Goal: Task Accomplishment & Management: Manage account settings

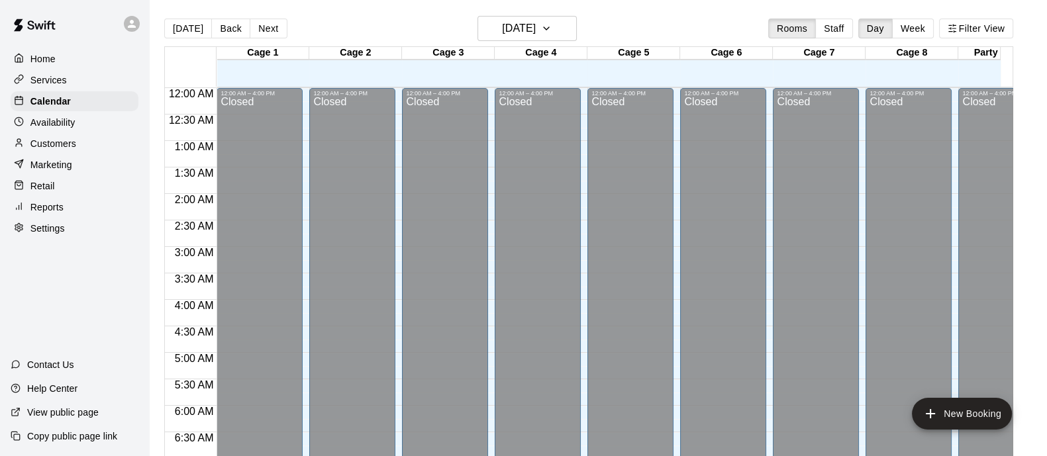
scroll to position [847, 0]
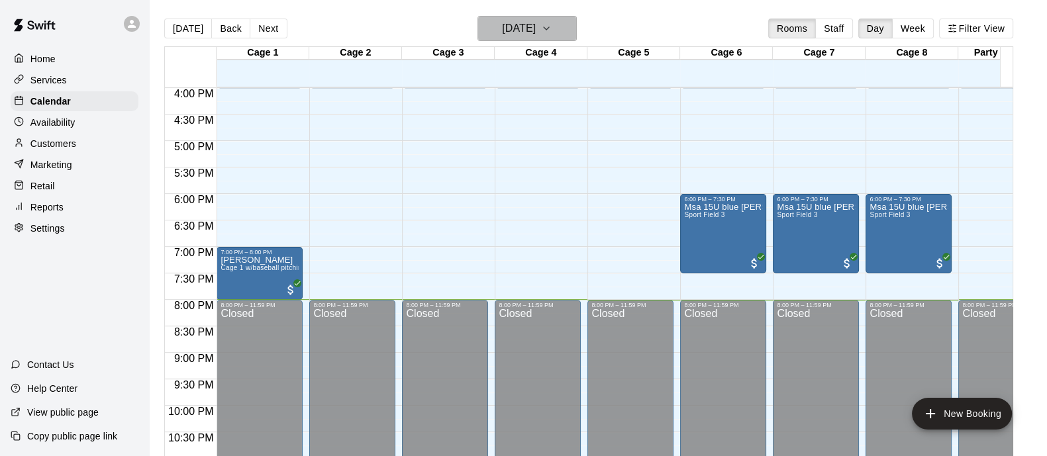
click at [551, 31] on icon "button" at bounding box center [546, 29] width 11 height 16
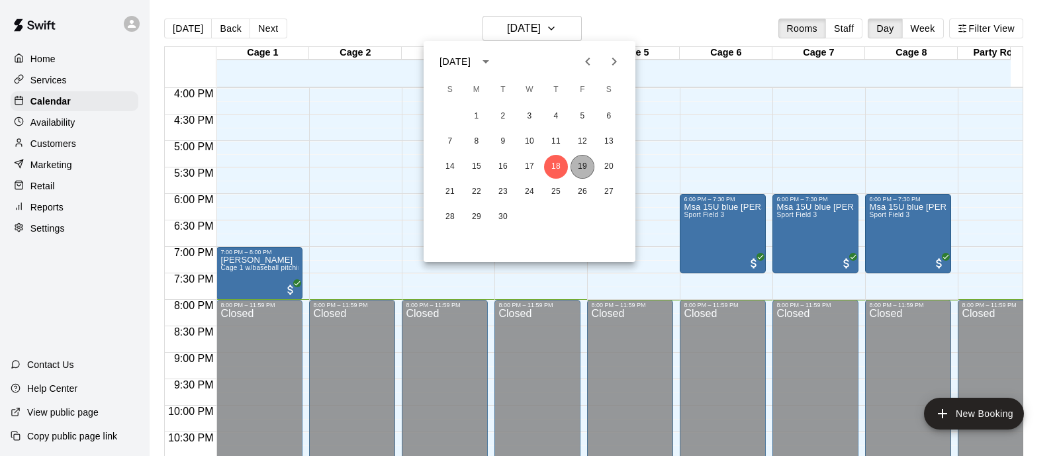
click at [581, 175] on button "19" at bounding box center [583, 167] width 24 height 24
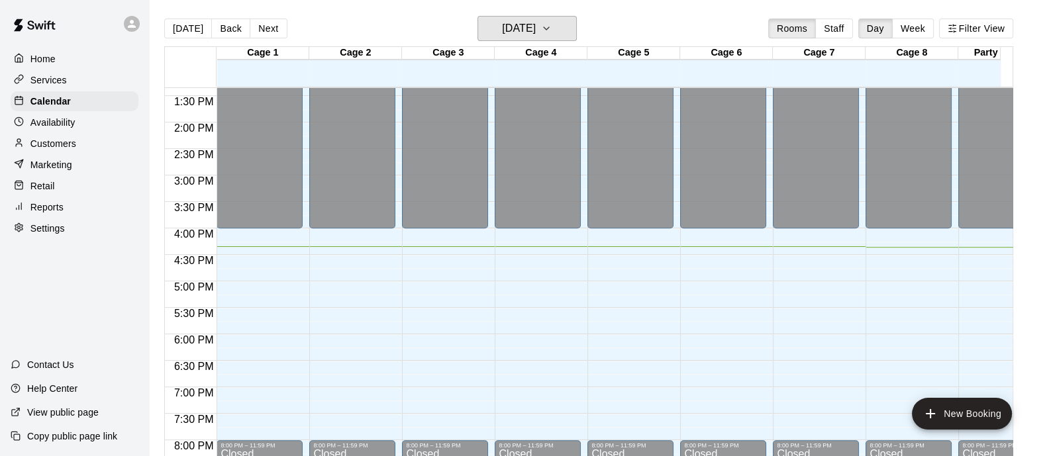
scroll to position [682, 0]
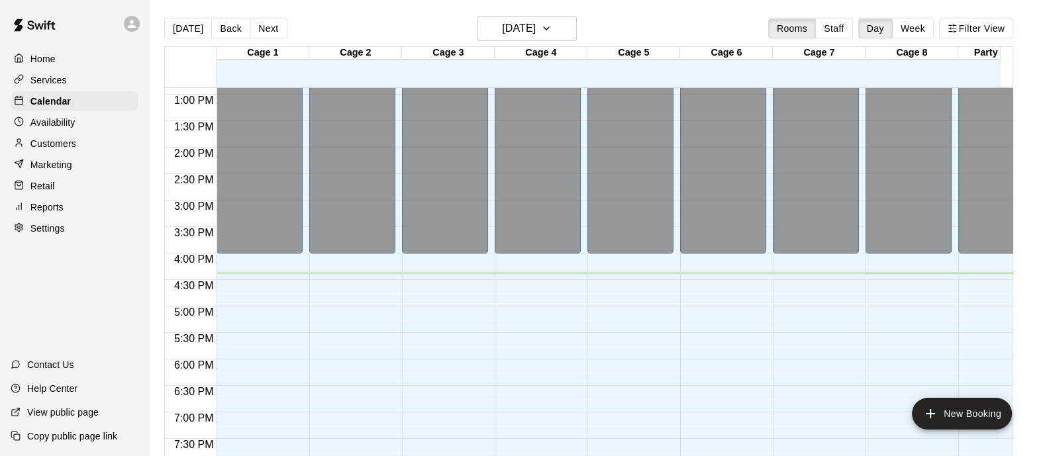
click at [339, 324] on div "12:00 AM – 4:00 PM Closed 8:00 PM – 11:59 PM Closed" at bounding box center [352, 41] width 86 height 1271
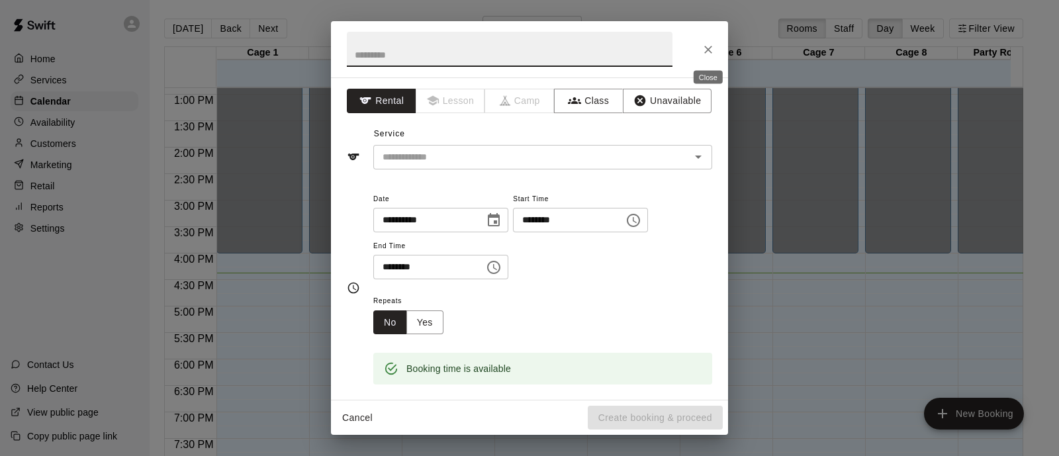
drag, startPoint x: 710, startPoint y: 48, endPoint x: 531, endPoint y: 114, distance: 190.4
click at [708, 49] on icon "Close" at bounding box center [708, 49] width 13 height 13
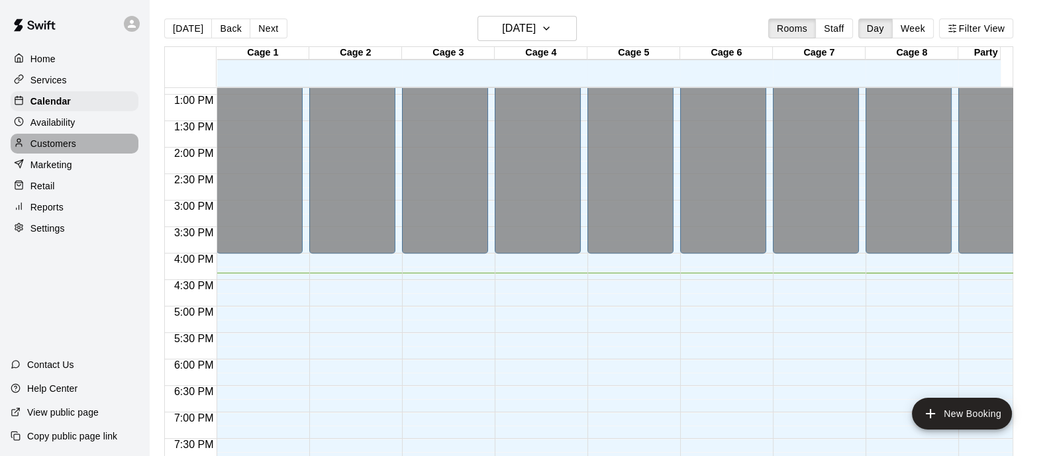
click at [68, 144] on p "Customers" at bounding box center [53, 143] width 46 height 13
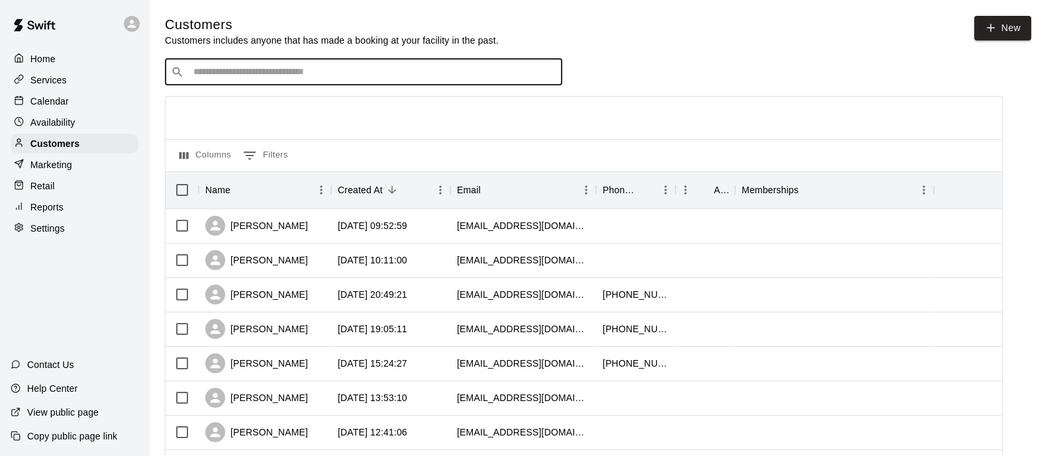
click at [332, 79] on input "Search customers by name or email" at bounding box center [372, 72] width 367 height 13
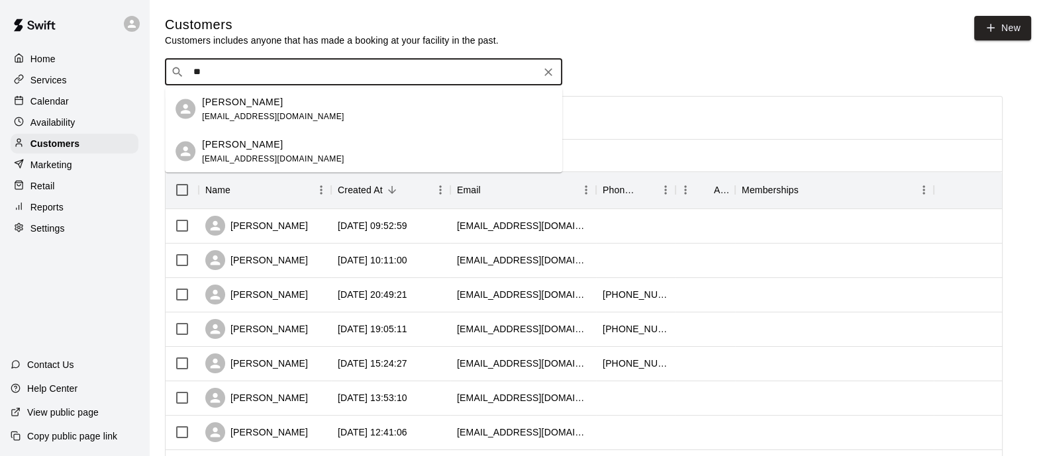
type input "*"
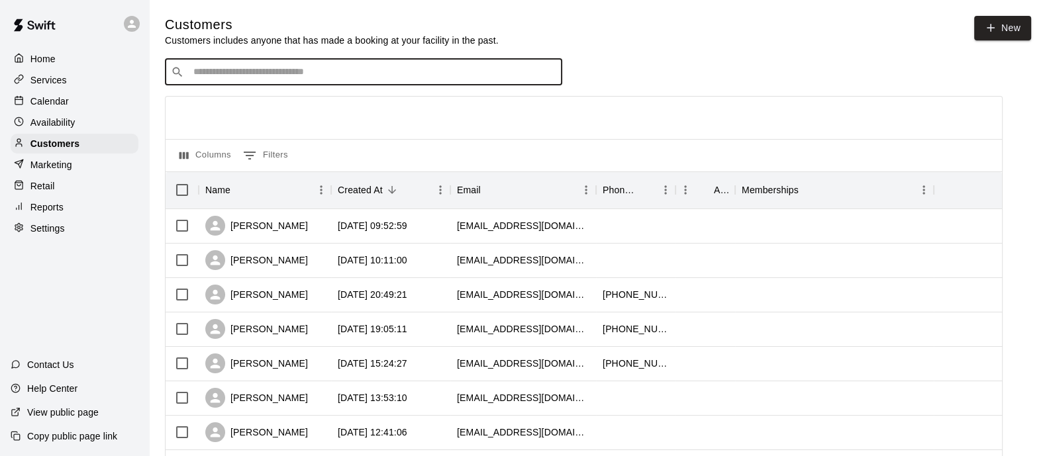
click at [40, 108] on p "Calendar" at bounding box center [49, 101] width 38 height 13
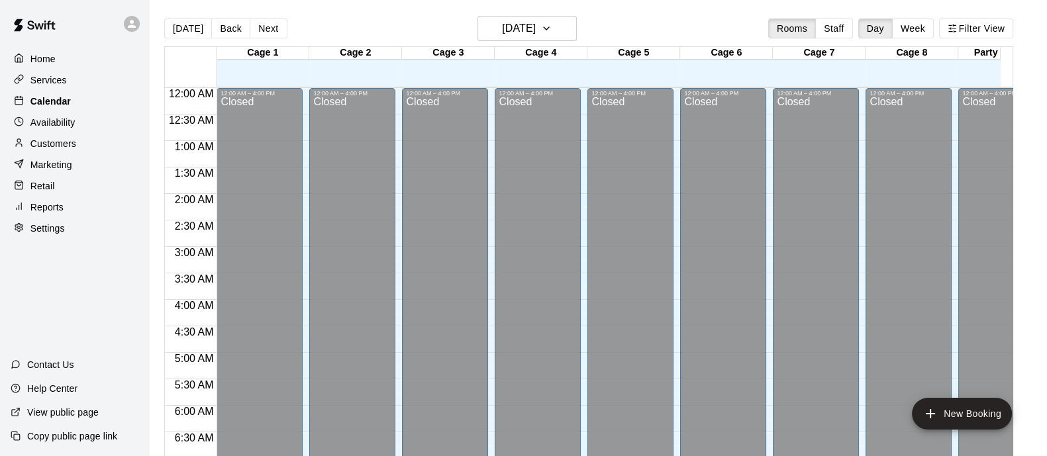
scroll to position [847, 0]
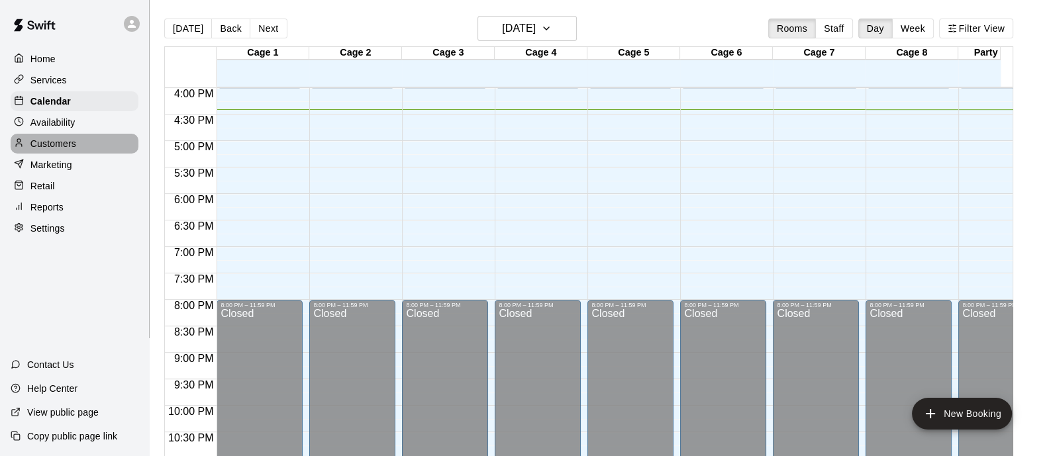
click at [44, 144] on p "Customers" at bounding box center [53, 143] width 46 height 13
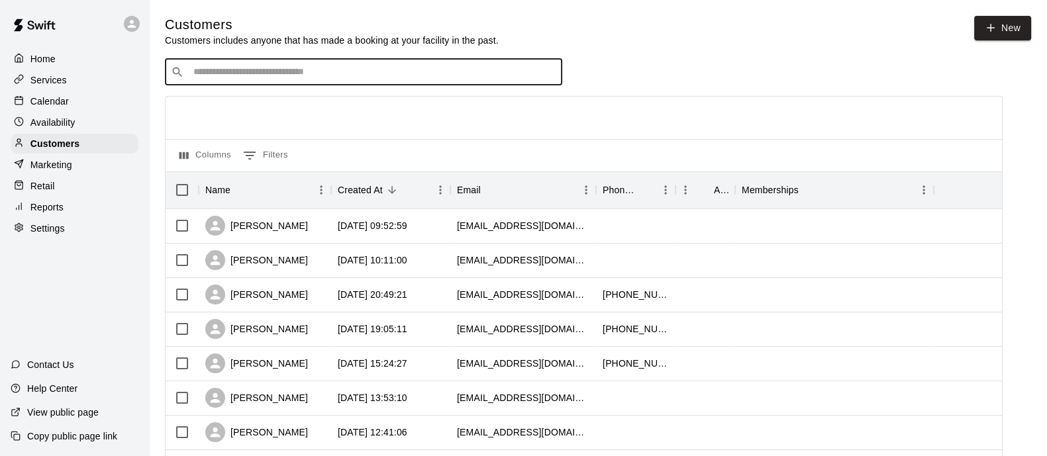
click at [212, 75] on input "Search customers by name or email" at bounding box center [372, 72] width 367 height 13
type input "*"
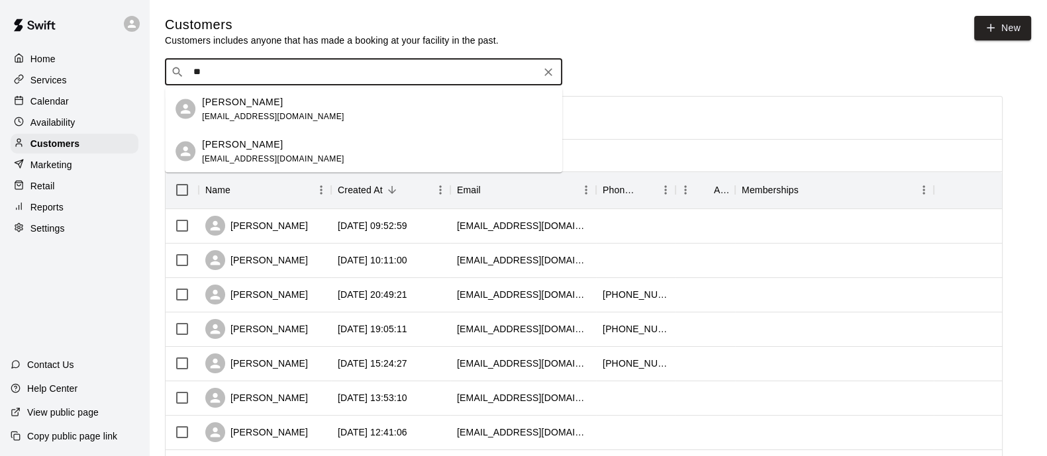
type input "*"
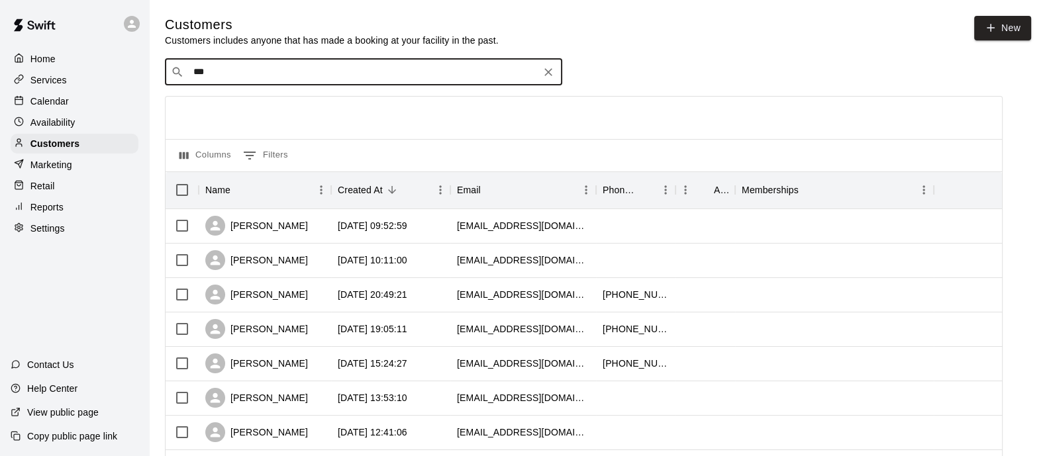
type input "****"
click at [277, 103] on p "[PERSON_NAME]" at bounding box center [242, 102] width 81 height 14
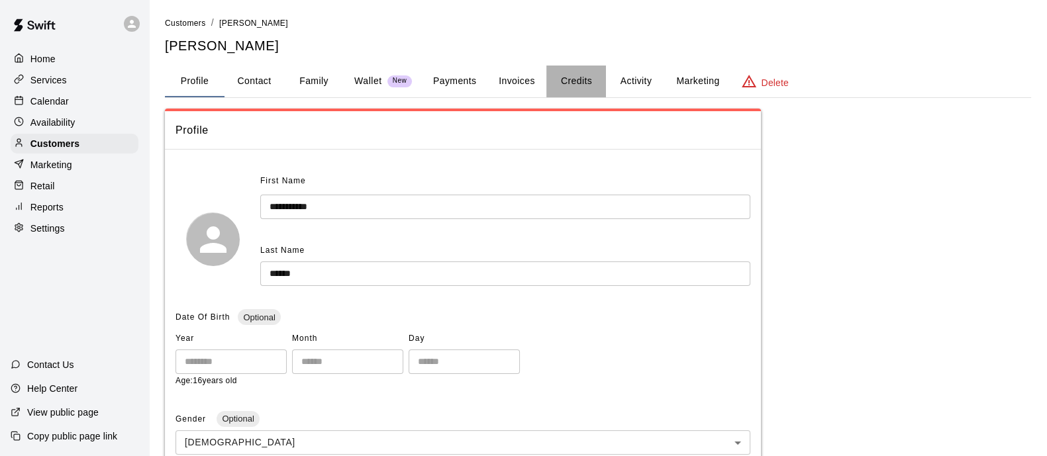
click at [576, 81] on button "Credits" at bounding box center [576, 82] width 60 height 32
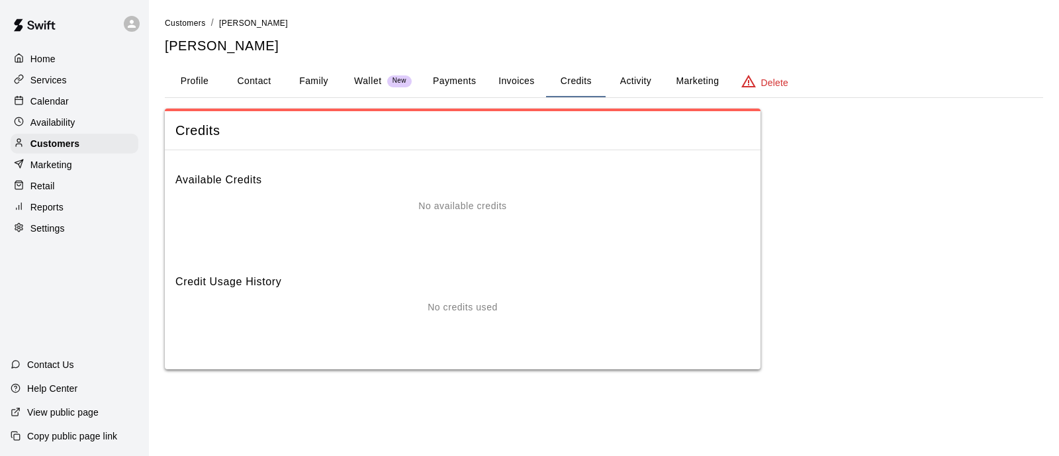
click at [40, 103] on p "Calendar" at bounding box center [49, 101] width 38 height 13
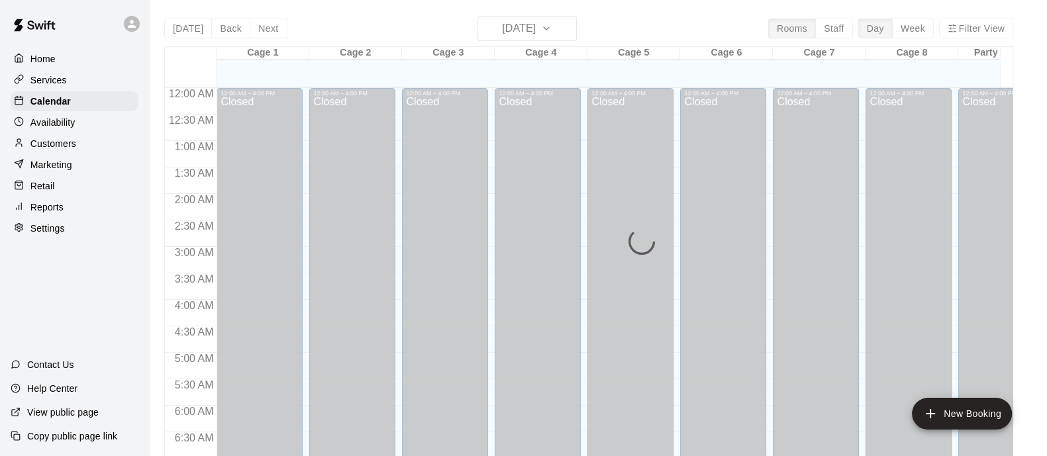
scroll to position [847, 0]
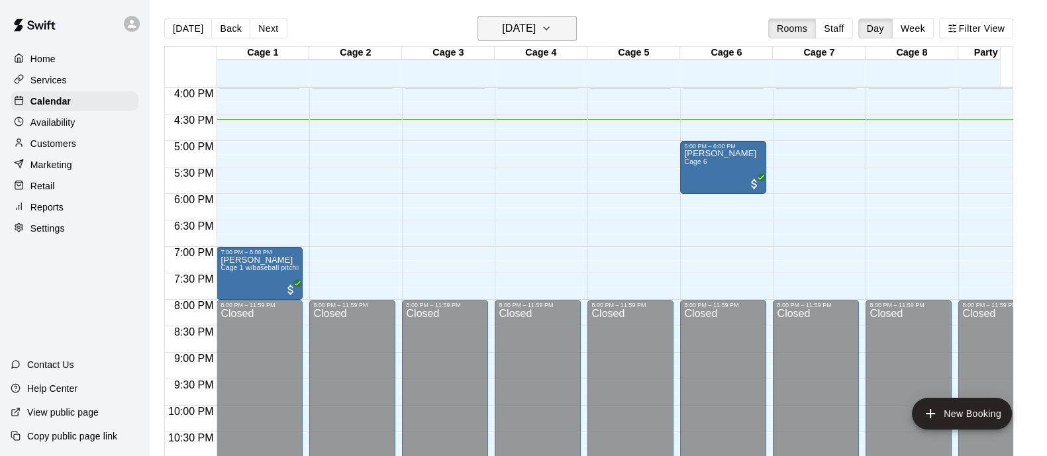
click at [551, 24] on icon "button" at bounding box center [546, 29] width 11 height 16
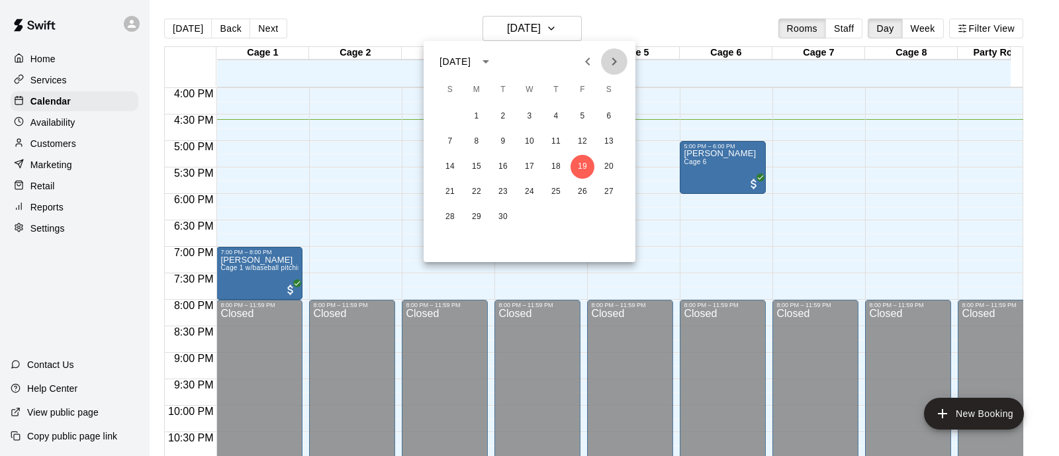
click at [609, 66] on icon "Next month" at bounding box center [614, 62] width 16 height 16
click at [445, 217] on button "26" at bounding box center [450, 217] width 24 height 24
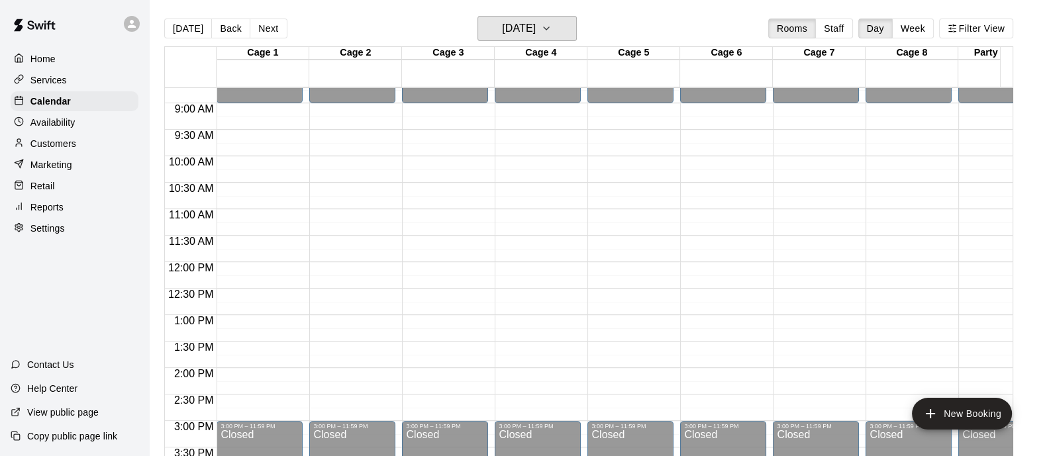
scroll to position [487, 0]
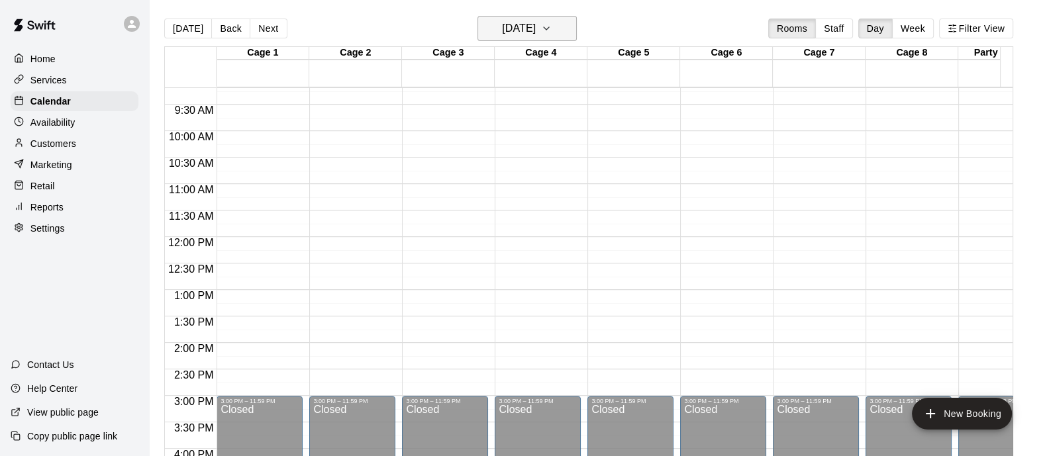
click at [551, 30] on icon "button" at bounding box center [546, 29] width 11 height 16
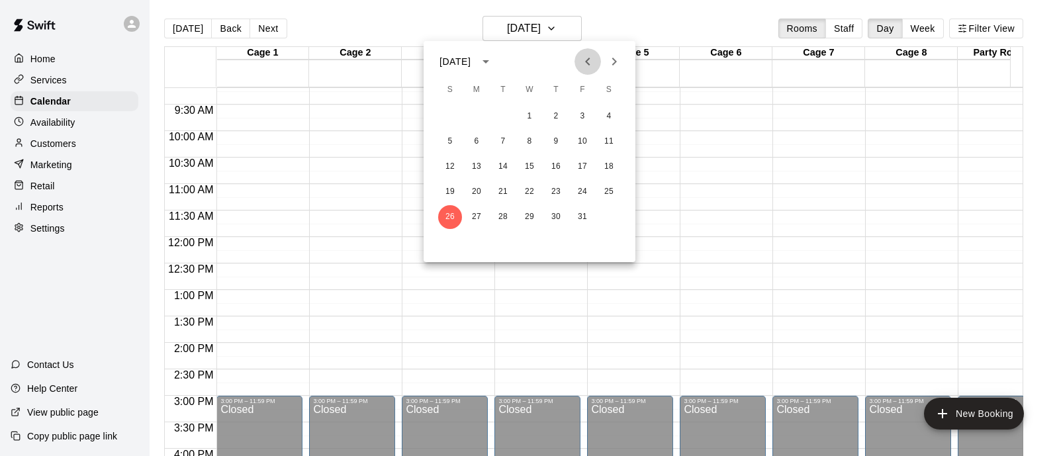
click at [592, 68] on icon "Previous month" at bounding box center [588, 62] width 16 height 16
click at [576, 167] on button "19" at bounding box center [583, 167] width 24 height 24
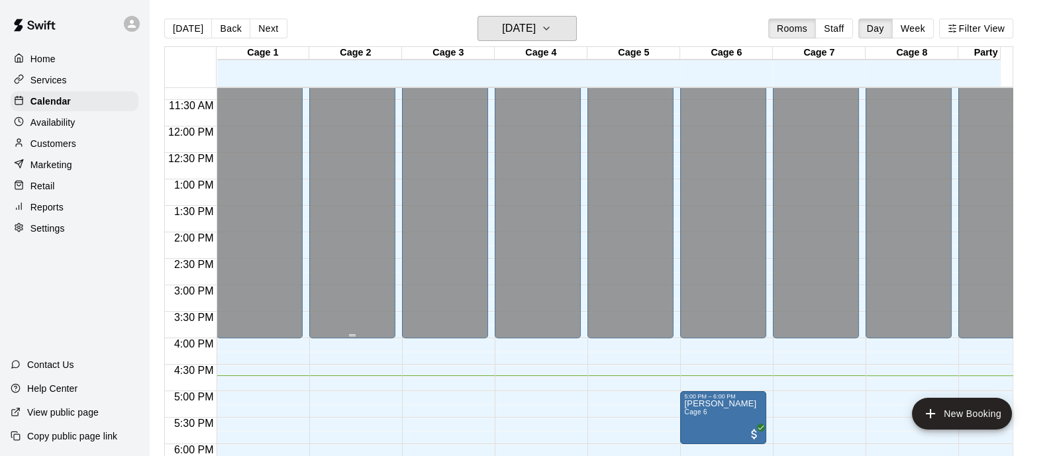
scroll to position [735, 0]
